Goal: Task Accomplishment & Management: Use online tool/utility

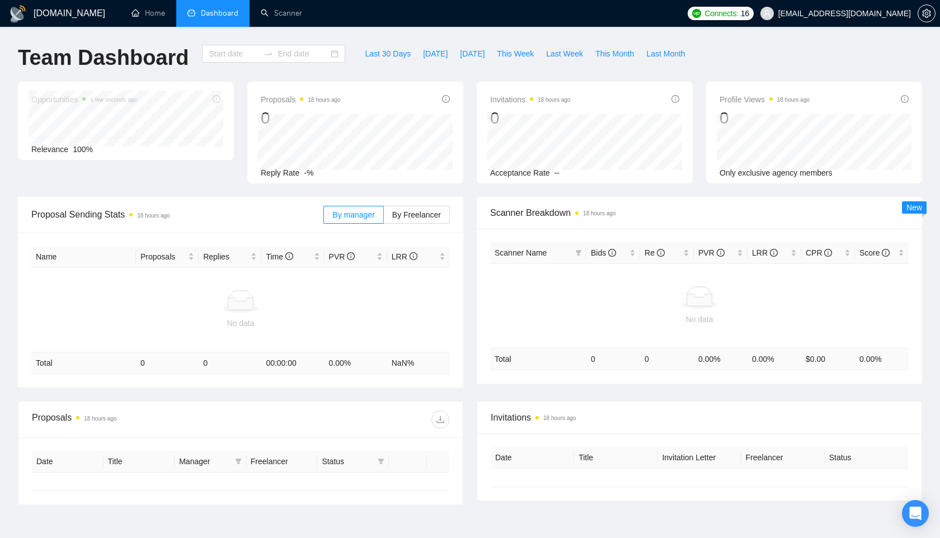
type input "[DATE]"
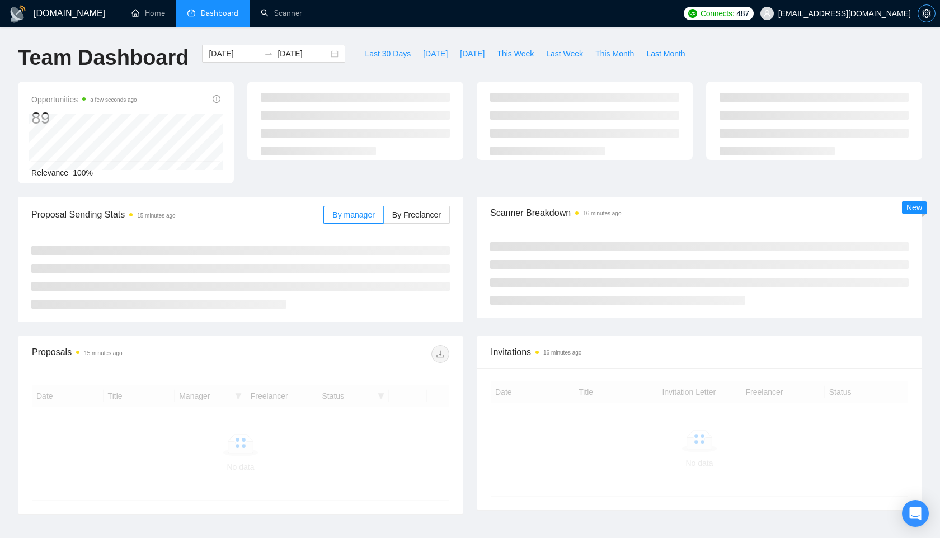
click at [919, 15] on span "setting" at bounding box center [926, 13] width 17 height 9
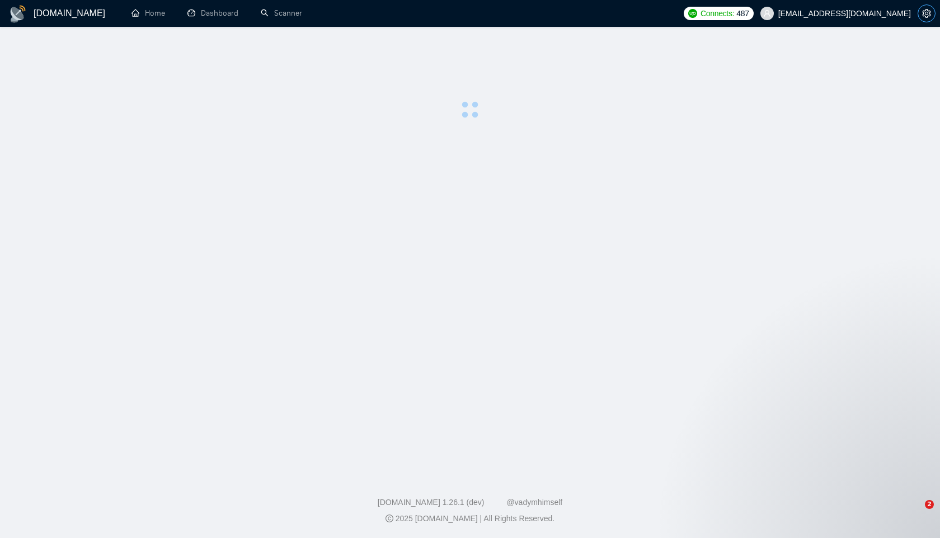
click at [919, 15] on span "setting" at bounding box center [926, 13] width 17 height 9
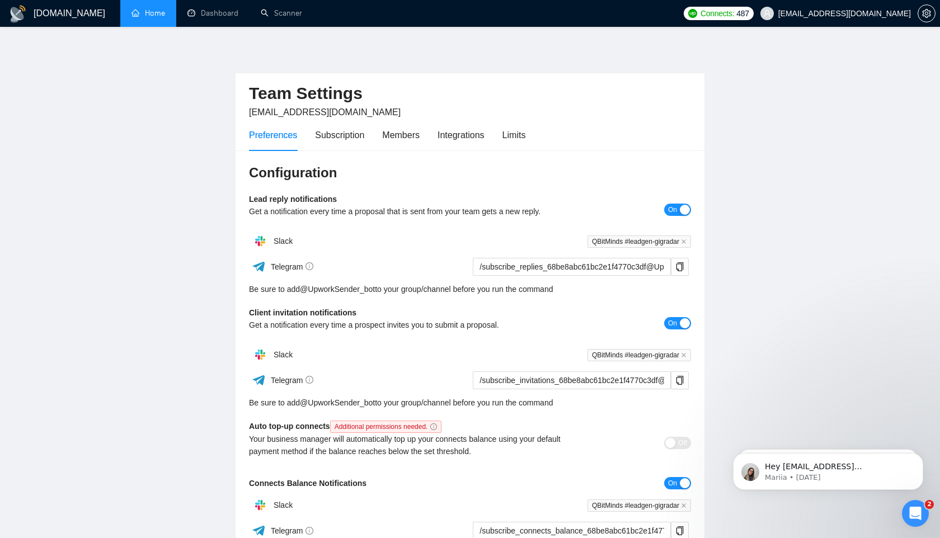
click at [147, 10] on link "Home" at bounding box center [148, 13] width 34 height 10
click at [147, 10] on body "[DOMAIN_NAME] Home Dashboard Scanner Connects: 487 [EMAIL_ADDRESS][DOMAIN_NAME]…" at bounding box center [470, 269] width 940 height 538
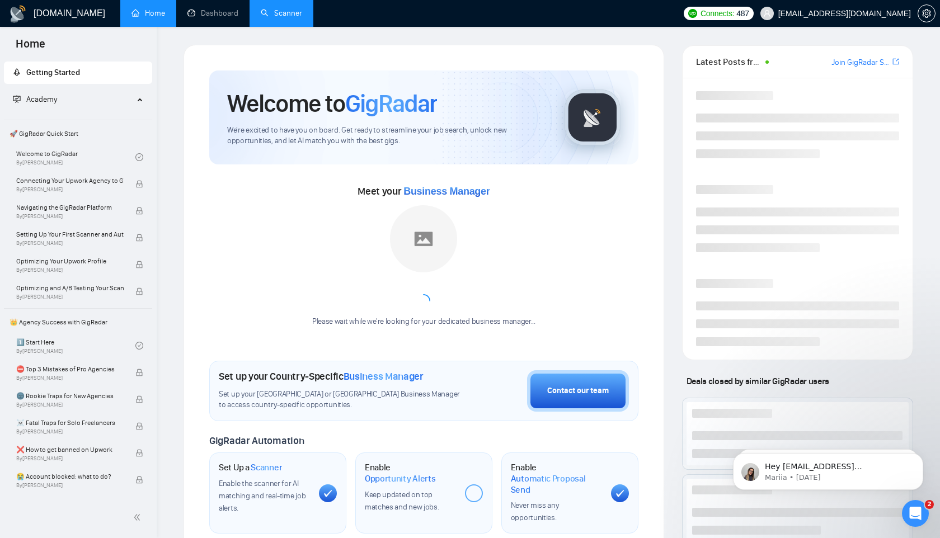
click at [279, 13] on link "Scanner" at bounding box center [281, 13] width 41 height 10
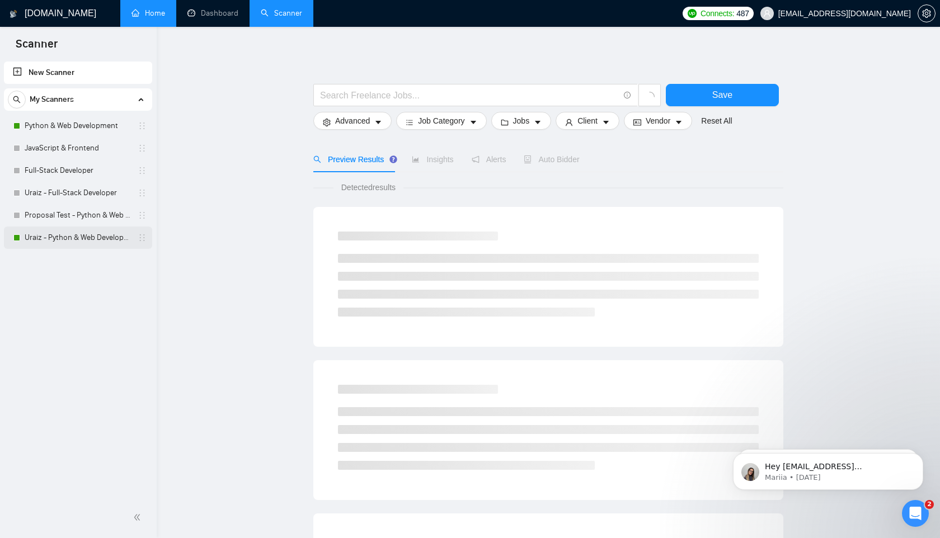
click at [83, 238] on link "Uraiz - Python & Web Development" at bounding box center [78, 238] width 106 height 22
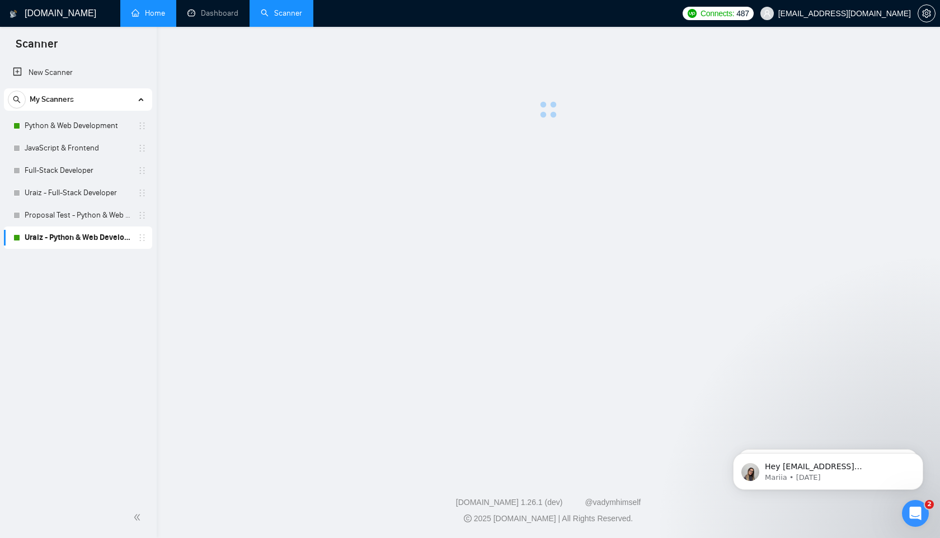
click at [83, 238] on link "Uraiz - Python & Web Development" at bounding box center [78, 238] width 106 height 22
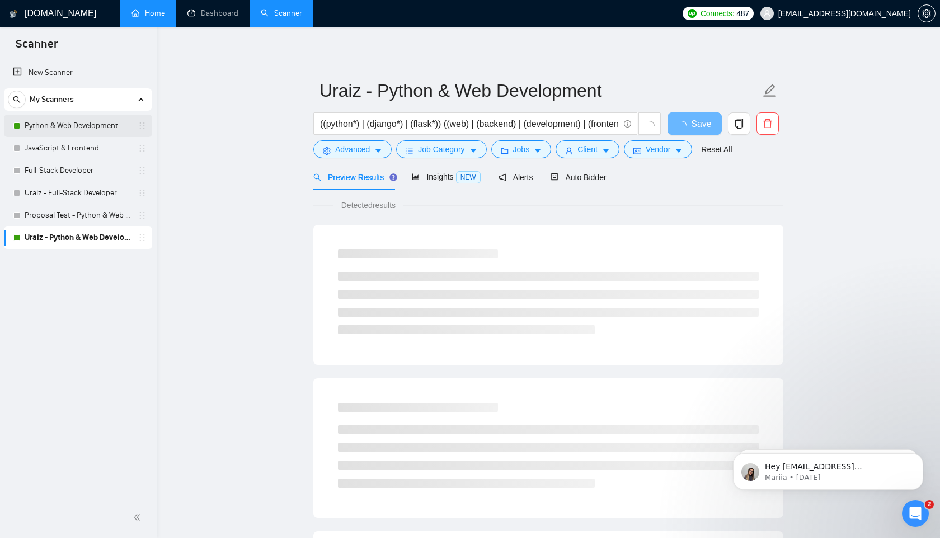
click at [46, 121] on link "Python & Web Development" at bounding box center [78, 126] width 106 height 22
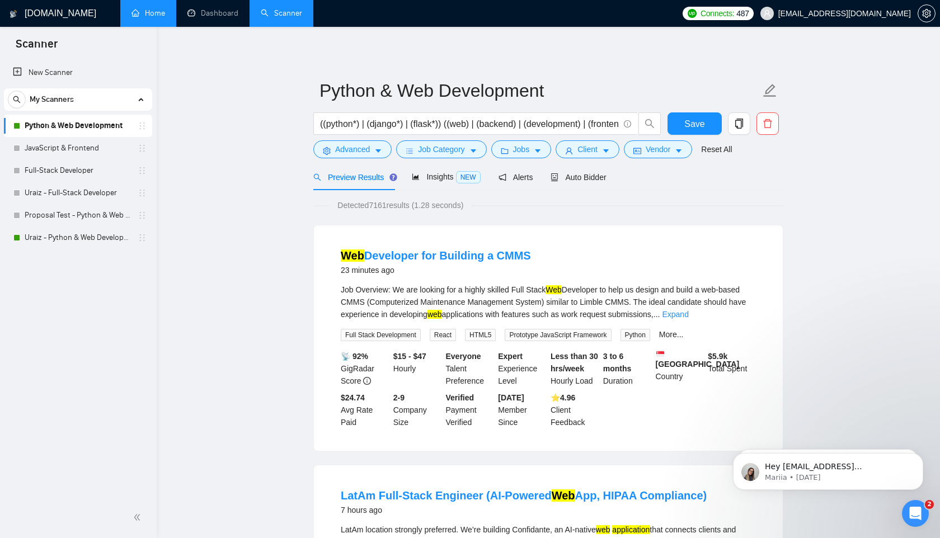
click at [74, 125] on link "Python & Web Development" at bounding box center [78, 126] width 106 height 22
click at [79, 243] on link "Uraiz - Python & Web Development" at bounding box center [78, 238] width 106 height 22
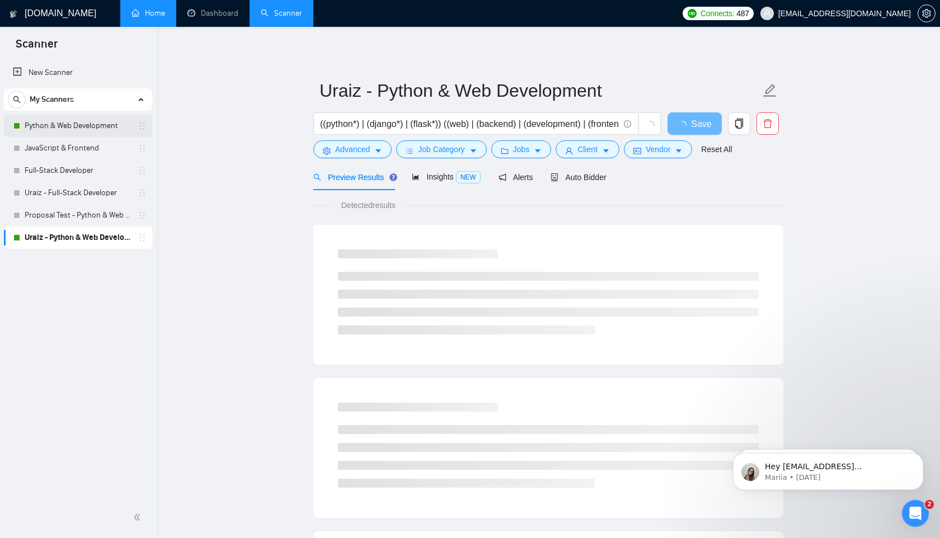
click at [80, 124] on link "Python & Web Development" at bounding box center [78, 126] width 106 height 22
